Goal: Find specific page/section: Find specific page/section

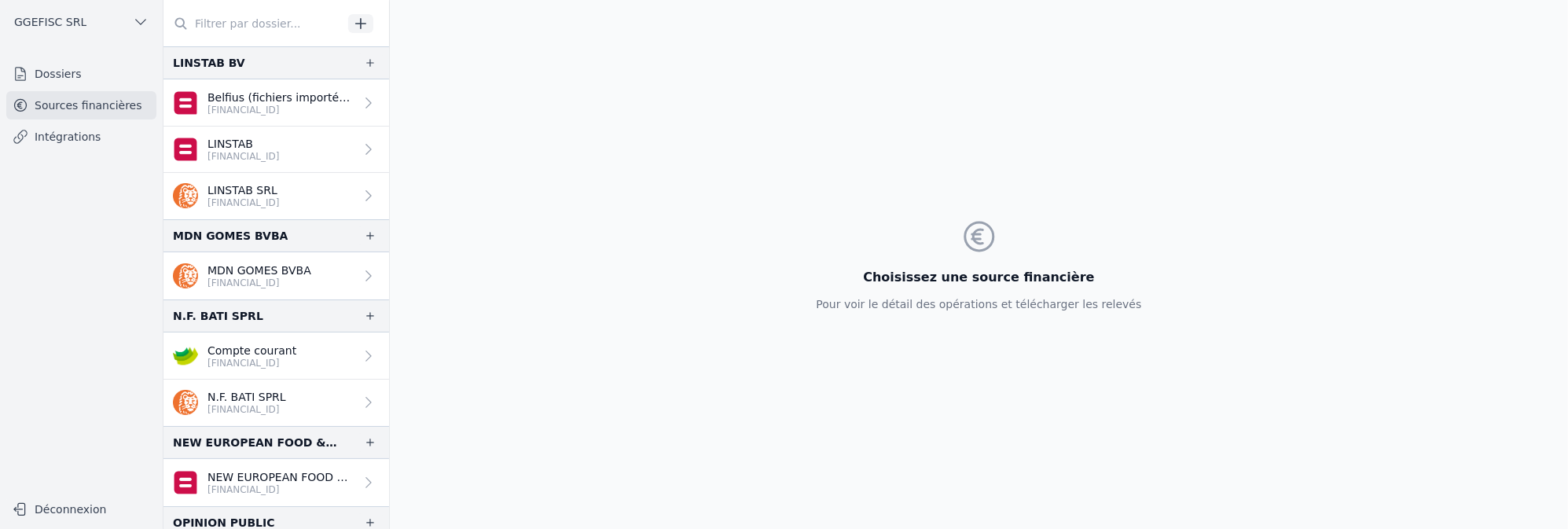
click at [256, 26] on input "text" at bounding box center [253, 24] width 179 height 29
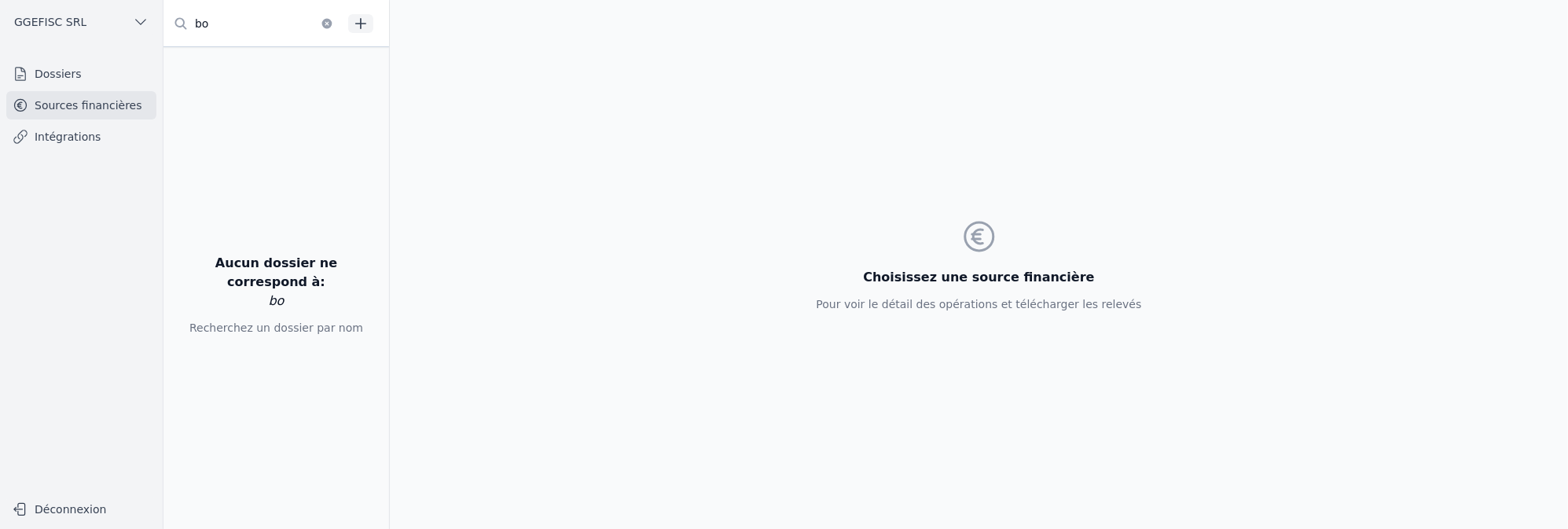
type input "b"
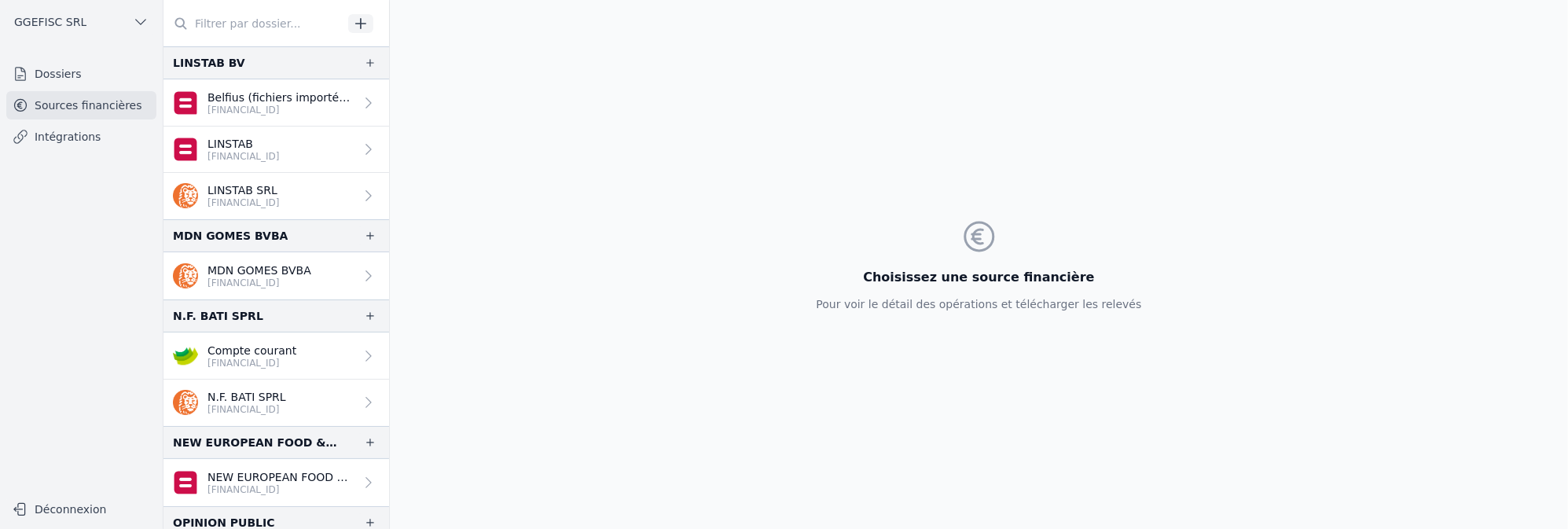
click at [25, 74] on icon at bounding box center [21, 74] width 10 height 13
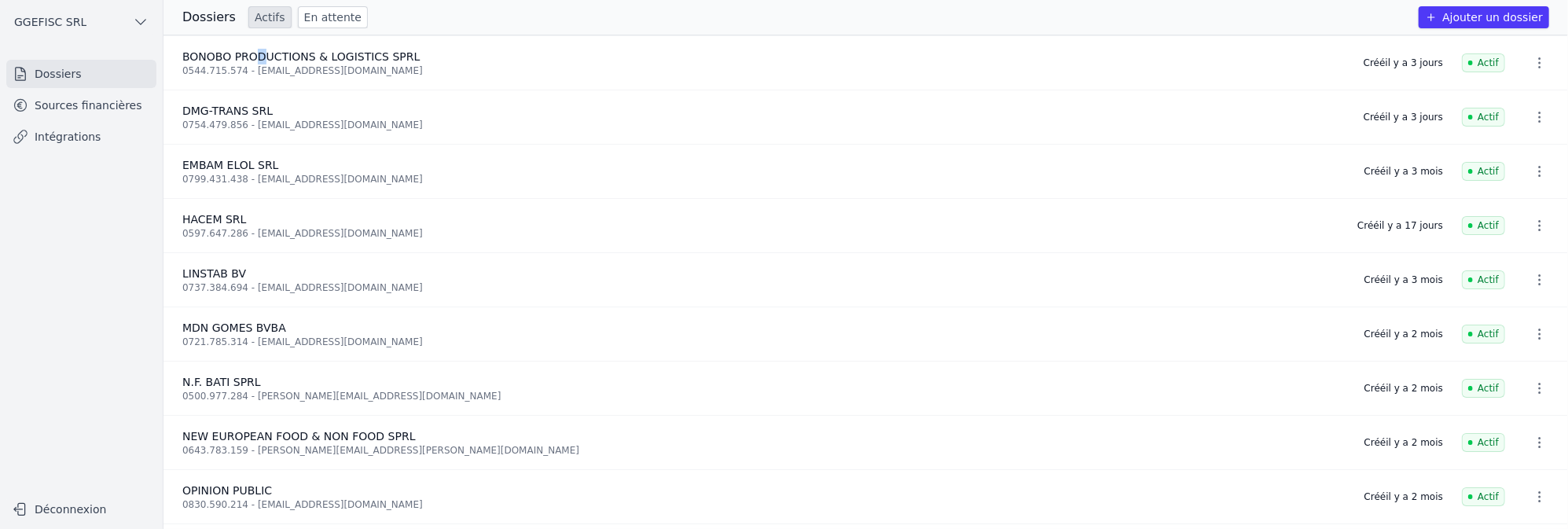
click at [258, 59] on span "BONOBO PRODUCTIONS & LOGISTICS SPRL" at bounding box center [300, 56] width 237 height 13
click at [361, 73] on div "0544.715.574 - [EMAIL_ADDRESS][DOMAIN_NAME]" at bounding box center [763, 71] width 1162 height 13
click at [108, 107] on link "Sources financières" at bounding box center [81, 105] width 150 height 29
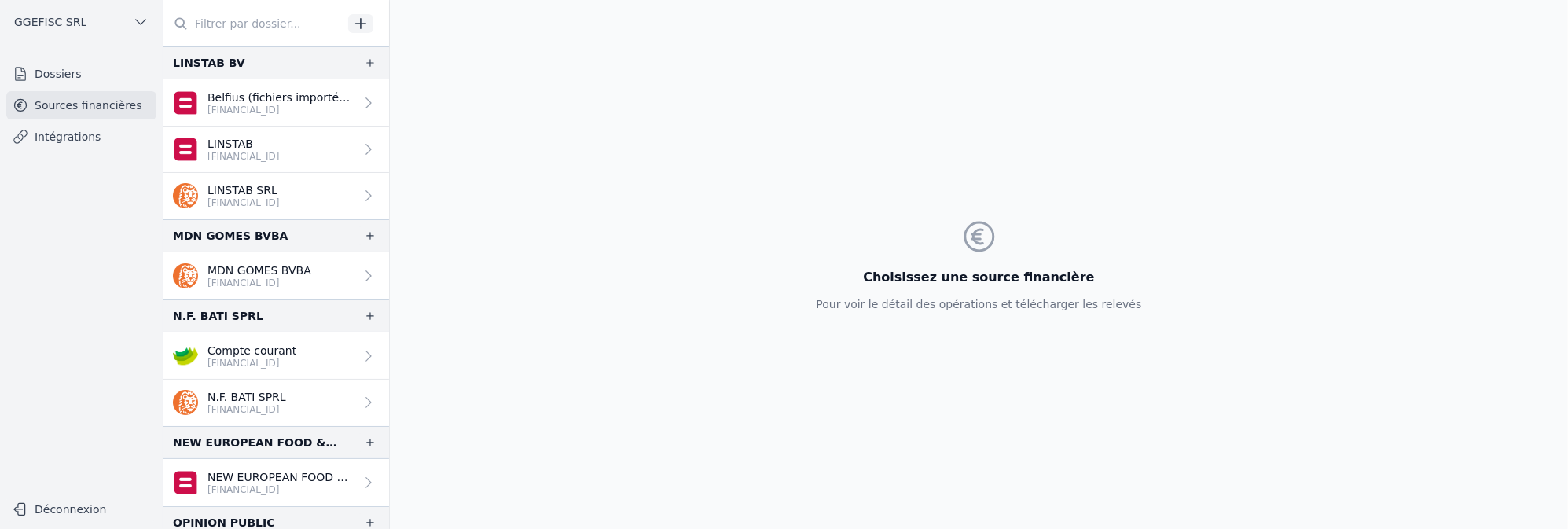
click at [230, 24] on input "text" at bounding box center [253, 24] width 179 height 29
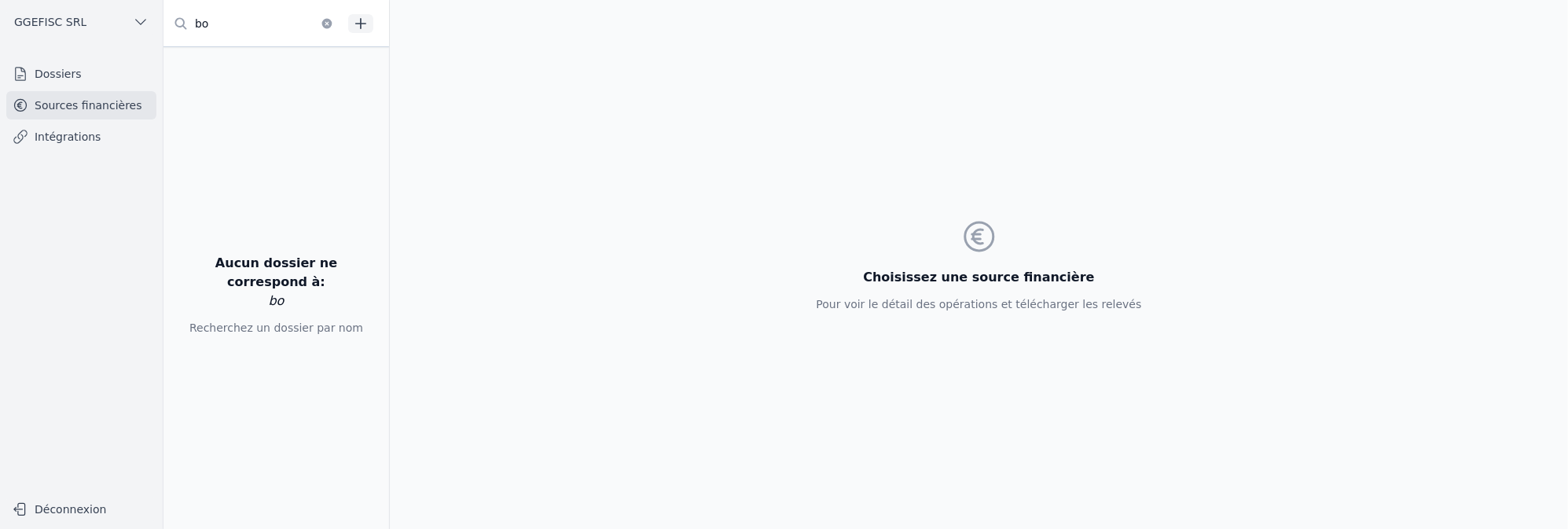
type input "b"
type input "d"
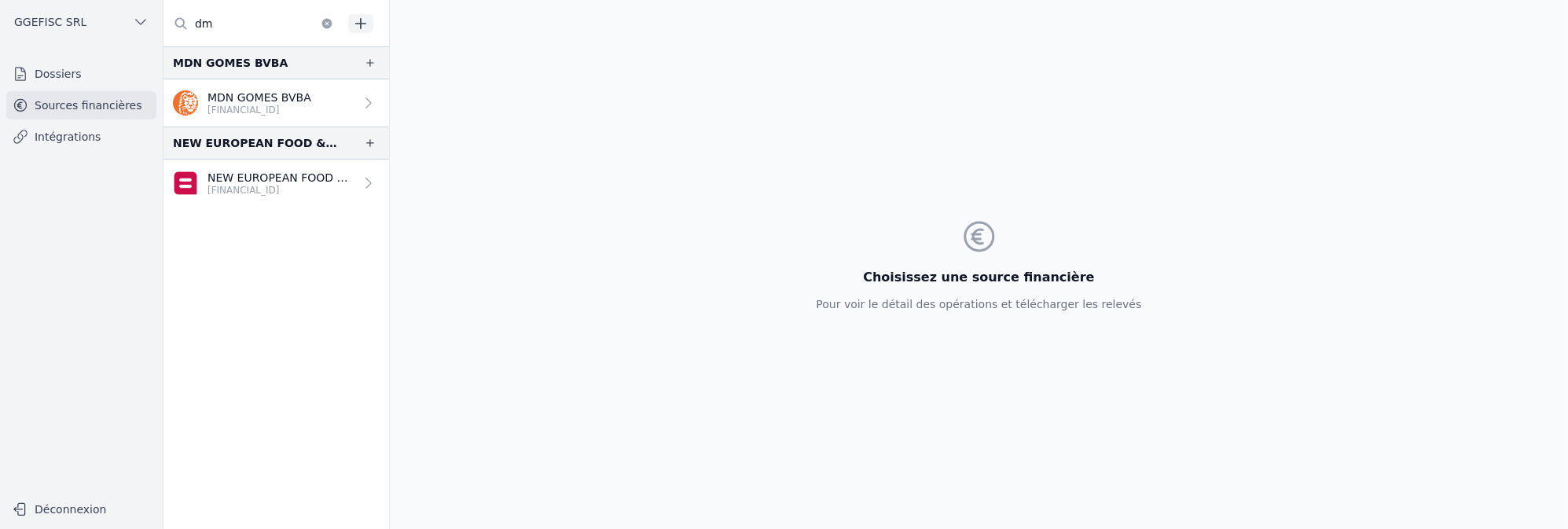
type input "d"
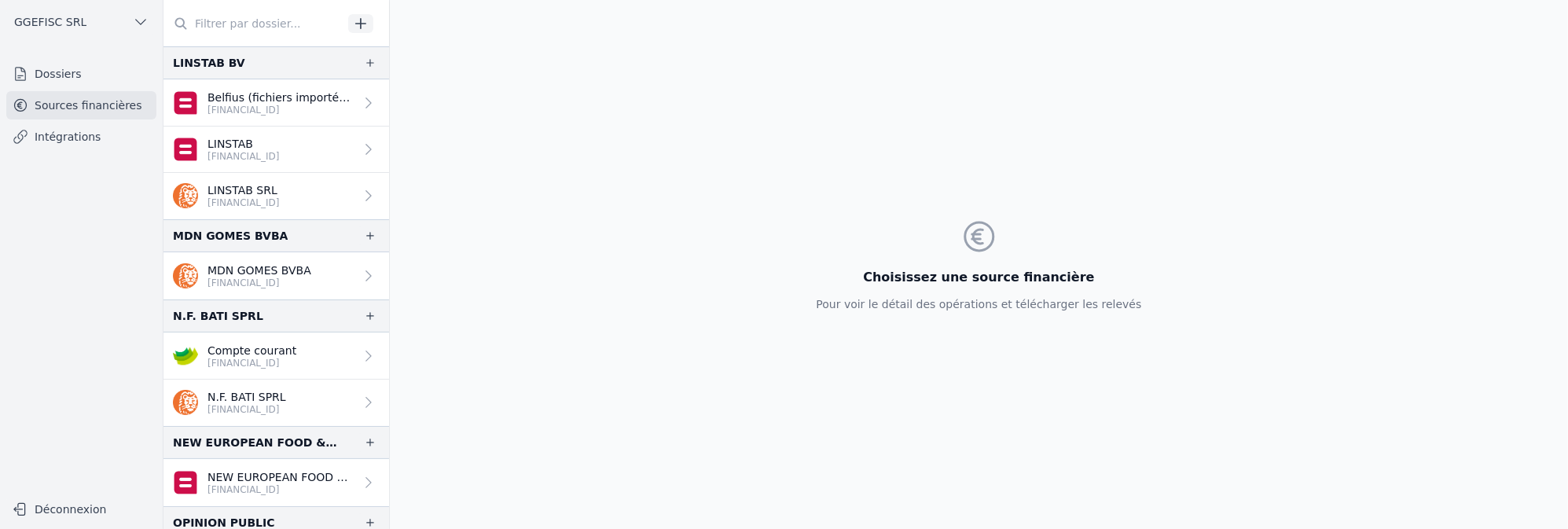
click at [230, 25] on input "text" at bounding box center [253, 24] width 179 height 29
